Goal: Information Seeking & Learning: Learn about a topic

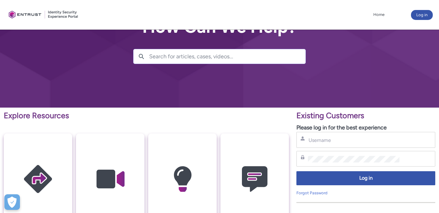
scroll to position [17, 0]
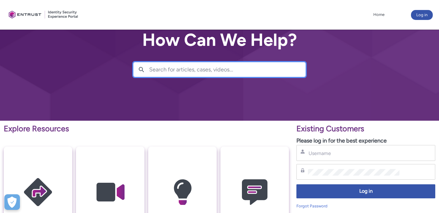
click at [191, 67] on input "Search for articles, cases, videos..." at bounding box center [227, 69] width 156 height 14
click at [203, 69] on input "Search for articles, cases, videos..." at bounding box center [227, 69] width 156 height 14
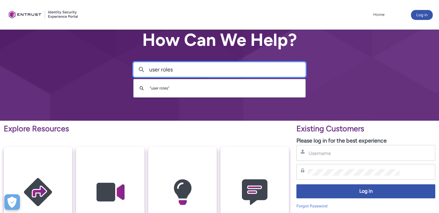
type input "user roles"
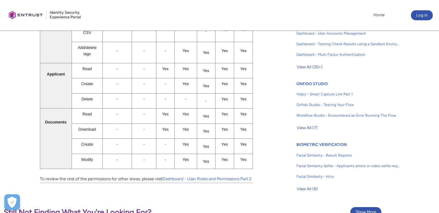
scroll to position [376, 0]
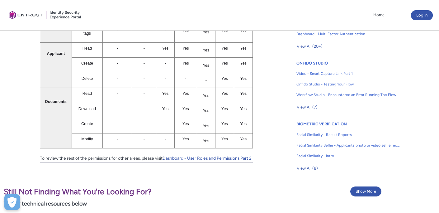
click at [220, 156] on link "Dashboard - User Roles and Permissions Part 2" at bounding box center [207, 157] width 89 height 5
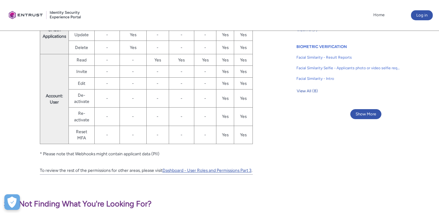
scroll to position [533, 0]
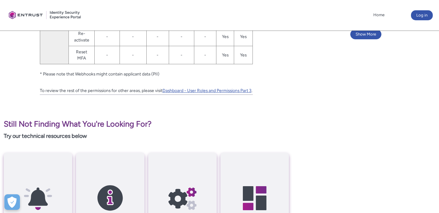
click at [221, 88] on link "Dashboard - User Roles and Permissions Part 3" at bounding box center [207, 90] width 89 height 5
